Goal: Communication & Community: Answer question/provide support

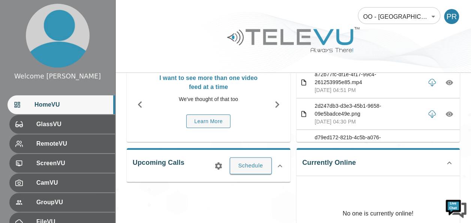
scroll to position [60, 0]
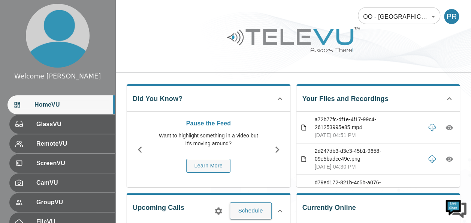
click at [15, 27] on div at bounding box center [57, 35] width 115 height 71
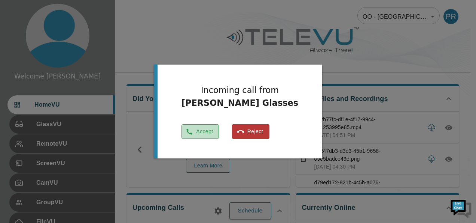
click at [219, 133] on button "Accept" at bounding box center [200, 131] width 37 height 15
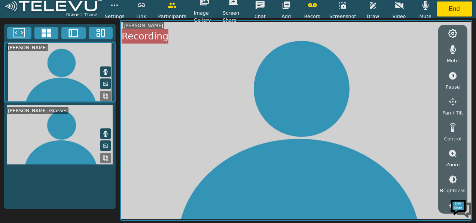
drag, startPoint x: 127, startPoint y: 185, endPoint x: 104, endPoint y: 155, distance: 37.9
click at [104, 155] on icon at bounding box center [106, 158] width 6 height 6
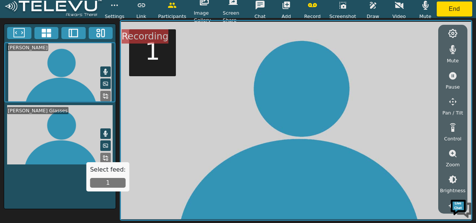
click at [105, 182] on button "1" at bounding box center [108, 183] width 36 height 10
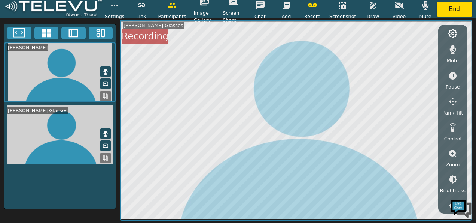
click at [109, 179] on div "[PERSON_NAME] [PERSON_NAME] Glasses" at bounding box center [60, 116] width 112 height 185
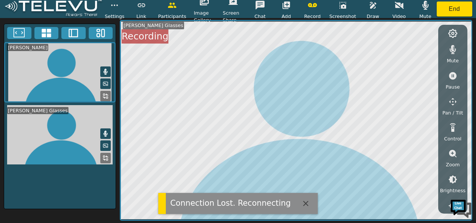
click at [452, 179] on icon "button" at bounding box center [453, 179] width 9 height 9
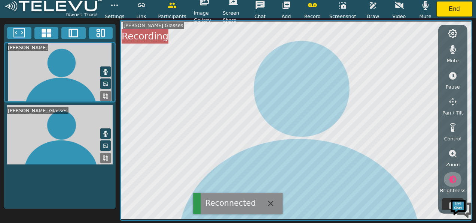
click at [450, 178] on icon "button" at bounding box center [453, 179] width 9 height 9
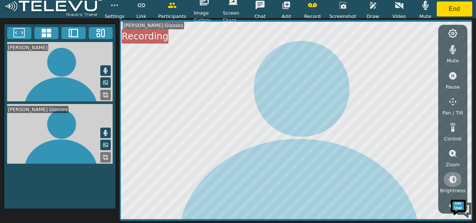
click at [452, 178] on icon "button" at bounding box center [453, 179] width 9 height 9
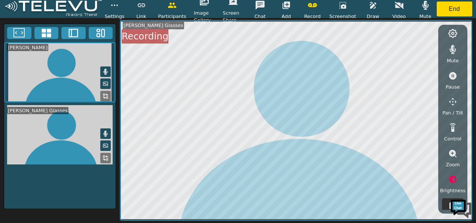
click at [452, 178] on icon "button" at bounding box center [453, 179] width 9 height 9
click at [464, 181] on div "Brightness" at bounding box center [453, 183] width 25 height 22
click at [451, 178] on icon "button" at bounding box center [453, 179] width 9 height 9
click at [466, 179] on div "Mute Pause Pan / Tilt Control Zoom Brightness Focus Volume Resolution Flashligh…" at bounding box center [453, 119] width 29 height 188
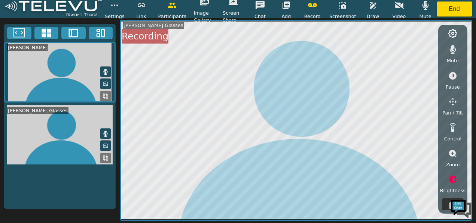
scroll to position [149, 0]
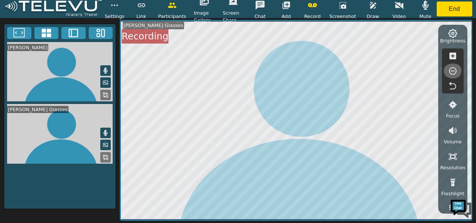
click at [452, 69] on icon "button" at bounding box center [453, 70] width 9 height 9
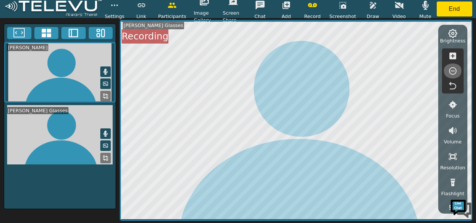
click at [453, 70] on icon "button" at bounding box center [453, 70] width 7 height 7
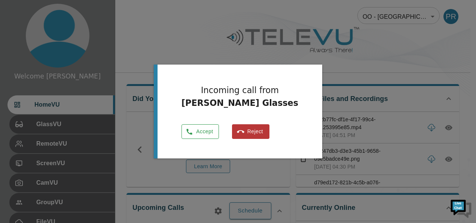
click at [219, 128] on button "Accept" at bounding box center [200, 131] width 37 height 15
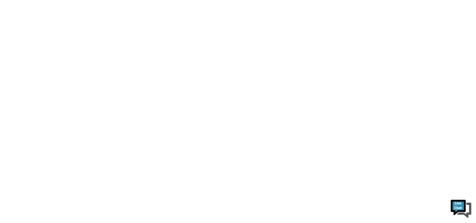
click at [215, 0] on html at bounding box center [238, 0] width 476 height 0
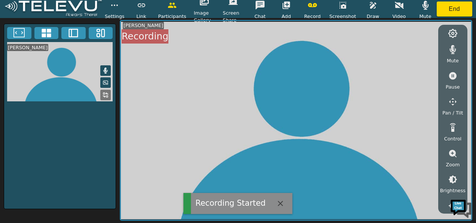
click at [215, 130] on video at bounding box center [296, 120] width 351 height 198
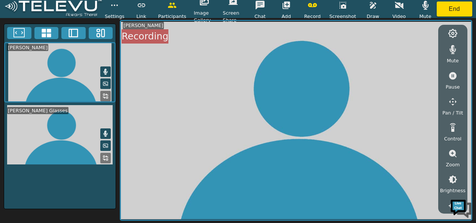
click at [202, 134] on video at bounding box center [296, 120] width 351 height 198
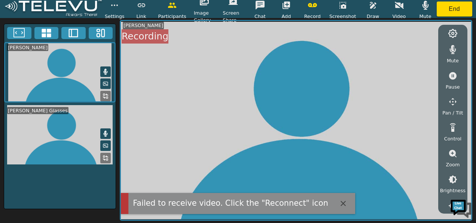
click at [376, 75] on video at bounding box center [296, 120] width 351 height 198
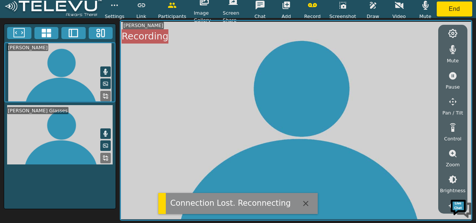
drag, startPoint x: 417, startPoint y: 82, endPoint x: 409, endPoint y: 85, distance: 7.8
click at [409, 85] on video at bounding box center [296, 120] width 351 height 198
click at [191, 203] on div "Connection Lost. Reconnecting" at bounding box center [230, 203] width 121 height 12
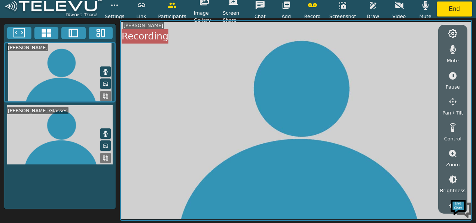
click at [106, 157] on icon at bounding box center [106, 158] width 6 height 6
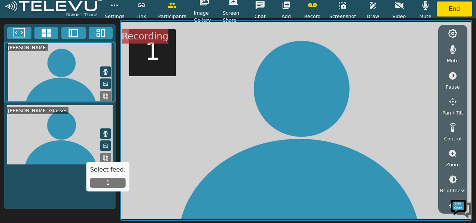
click at [106, 181] on button "1" at bounding box center [108, 183] width 36 height 10
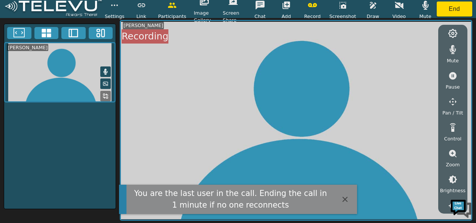
click at [107, 156] on div "[PERSON_NAME]" at bounding box center [60, 116] width 112 height 185
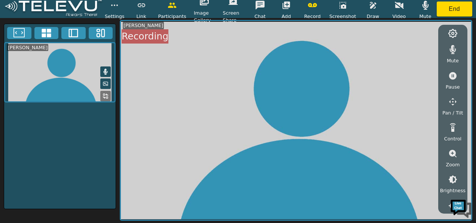
click at [109, 156] on div "[PERSON_NAME]" at bounding box center [60, 116] width 112 height 185
click at [288, 8] on icon "button" at bounding box center [286, 4] width 7 height 7
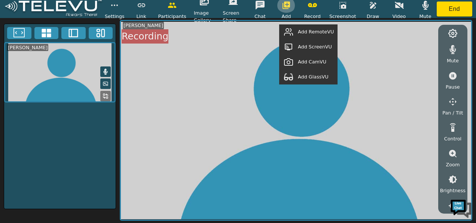
click at [288, 8] on icon "button" at bounding box center [286, 4] width 7 height 7
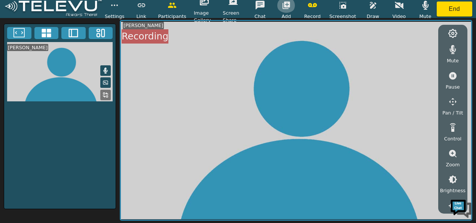
click at [288, 4] on icon "button" at bounding box center [286, 5] width 9 height 9
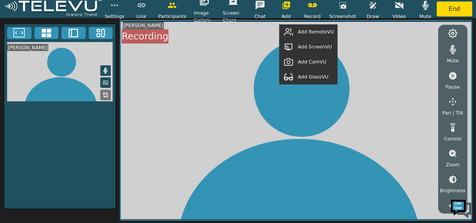
click at [301, 32] on span "Add RemoteVU" at bounding box center [316, 31] width 36 height 7
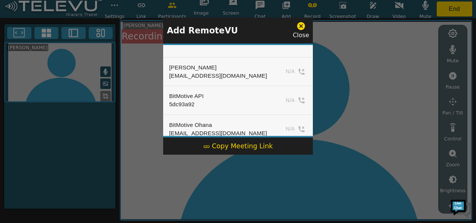
click at [303, 27] on icon at bounding box center [301, 25] width 9 height 9
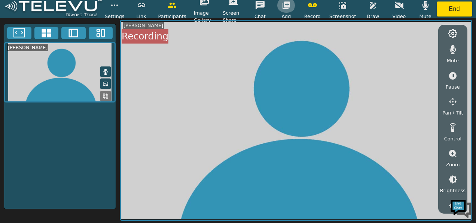
click at [290, 7] on icon "button" at bounding box center [286, 4] width 7 height 7
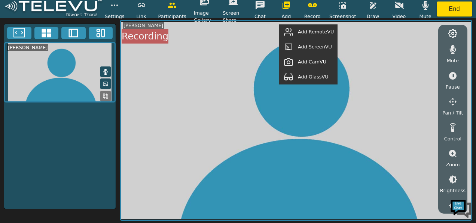
click at [304, 74] on span "Add GlassVU" at bounding box center [313, 76] width 31 height 7
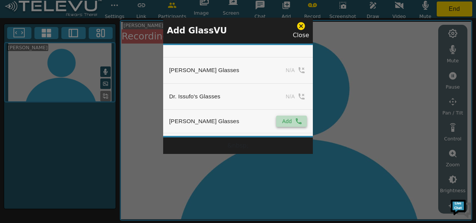
click at [286, 121] on button "Add" at bounding box center [291, 120] width 31 height 11
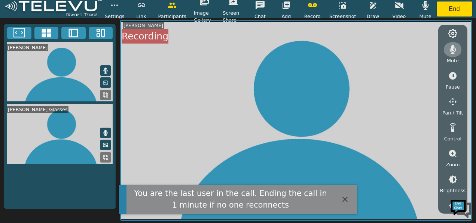
click at [454, 48] on icon "button" at bounding box center [453, 49] width 9 height 9
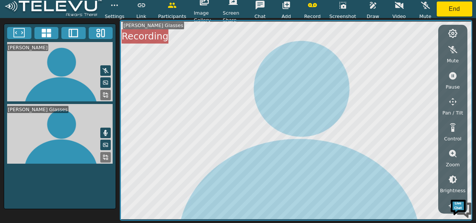
click at [105, 154] on icon at bounding box center [106, 157] width 6 height 6
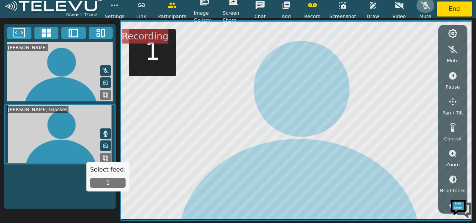
click at [424, 3] on icon "button" at bounding box center [425, 5] width 9 height 7
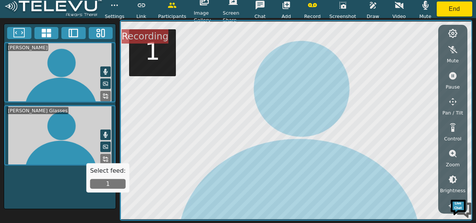
click at [456, 179] on icon "button" at bounding box center [453, 179] width 9 height 9
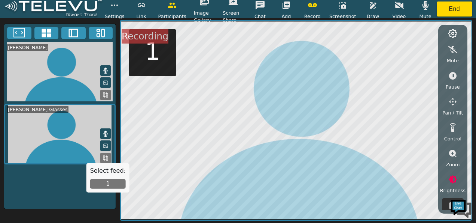
scroll to position [149, 0]
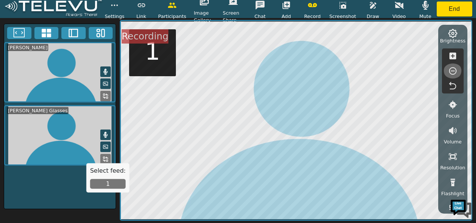
click at [452, 69] on icon "button" at bounding box center [453, 70] width 9 height 9
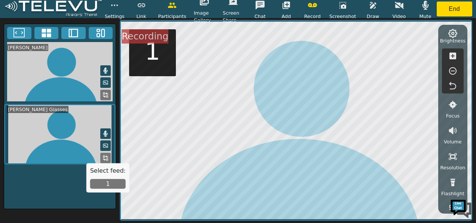
click at [458, 112] on span "Focus" at bounding box center [454, 115] width 14 height 7
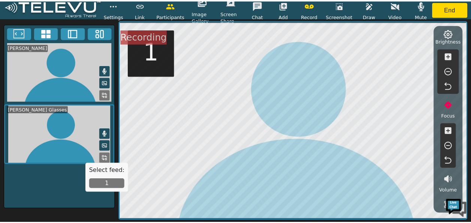
scroll to position [0, 0]
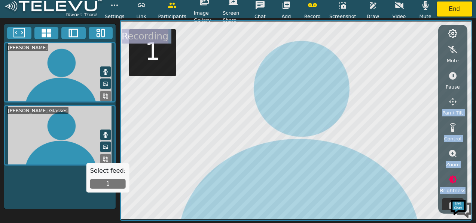
click at [389, 152] on div "Mute Pause Pan / Tilt Control Zoom Brightness Focus Volume Resolution Flashligh…" at bounding box center [296, 120] width 353 height 200
drag, startPoint x: 455, startPoint y: 98, endPoint x: 454, endPoint y: 155, distance: 56.9
click at [454, 155] on icon "button" at bounding box center [453, 152] width 7 height 7
